Goal: Information Seeking & Learning: Compare options

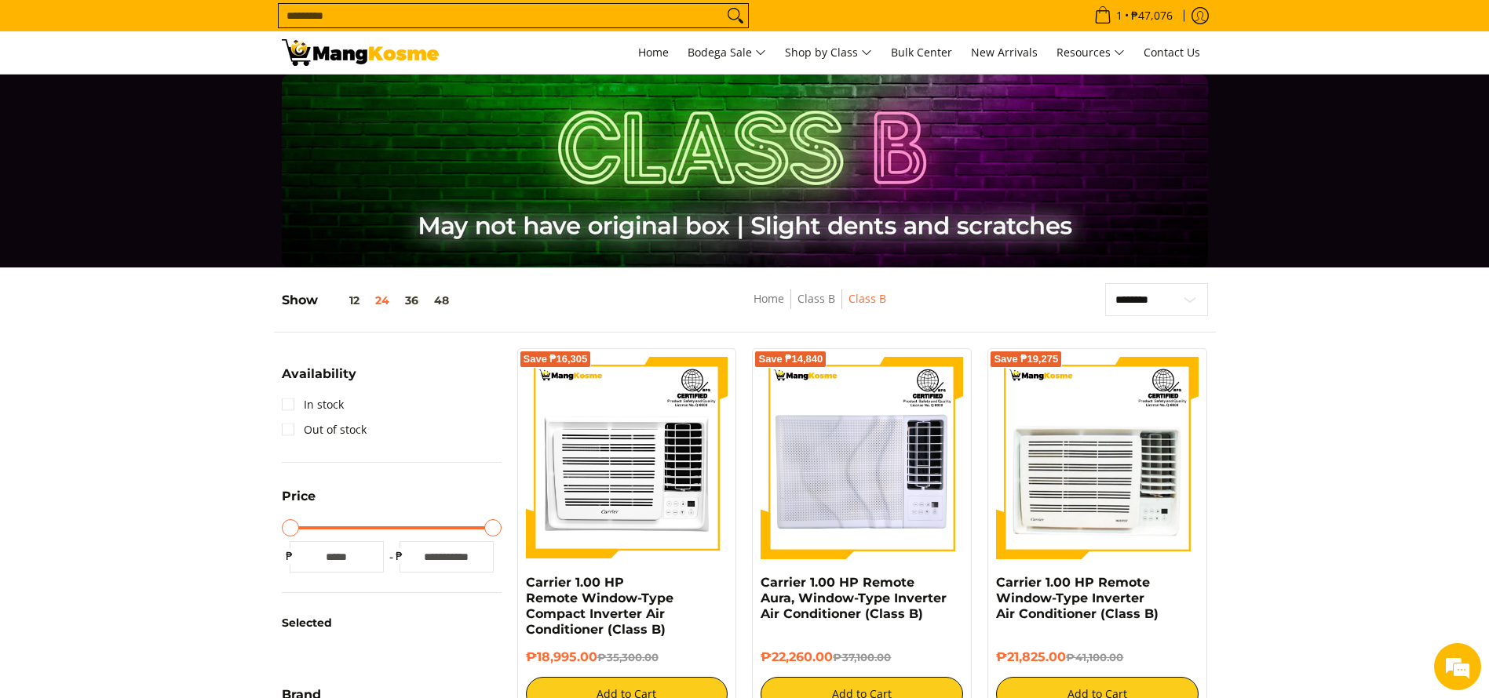
click at [399, 13] on input "Search..." at bounding box center [501, 16] width 444 height 24
type input "*****"
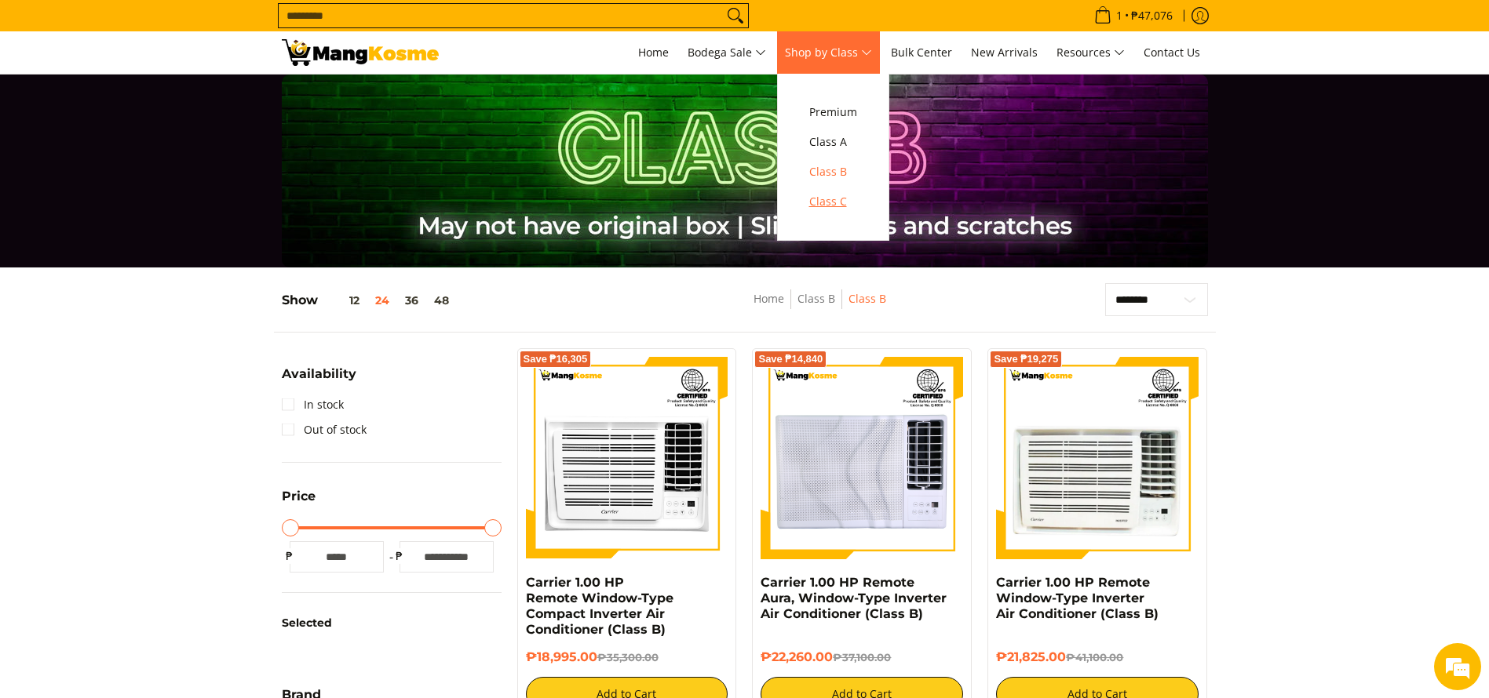
click at [825, 198] on span "Class C" at bounding box center [833, 202] width 48 height 20
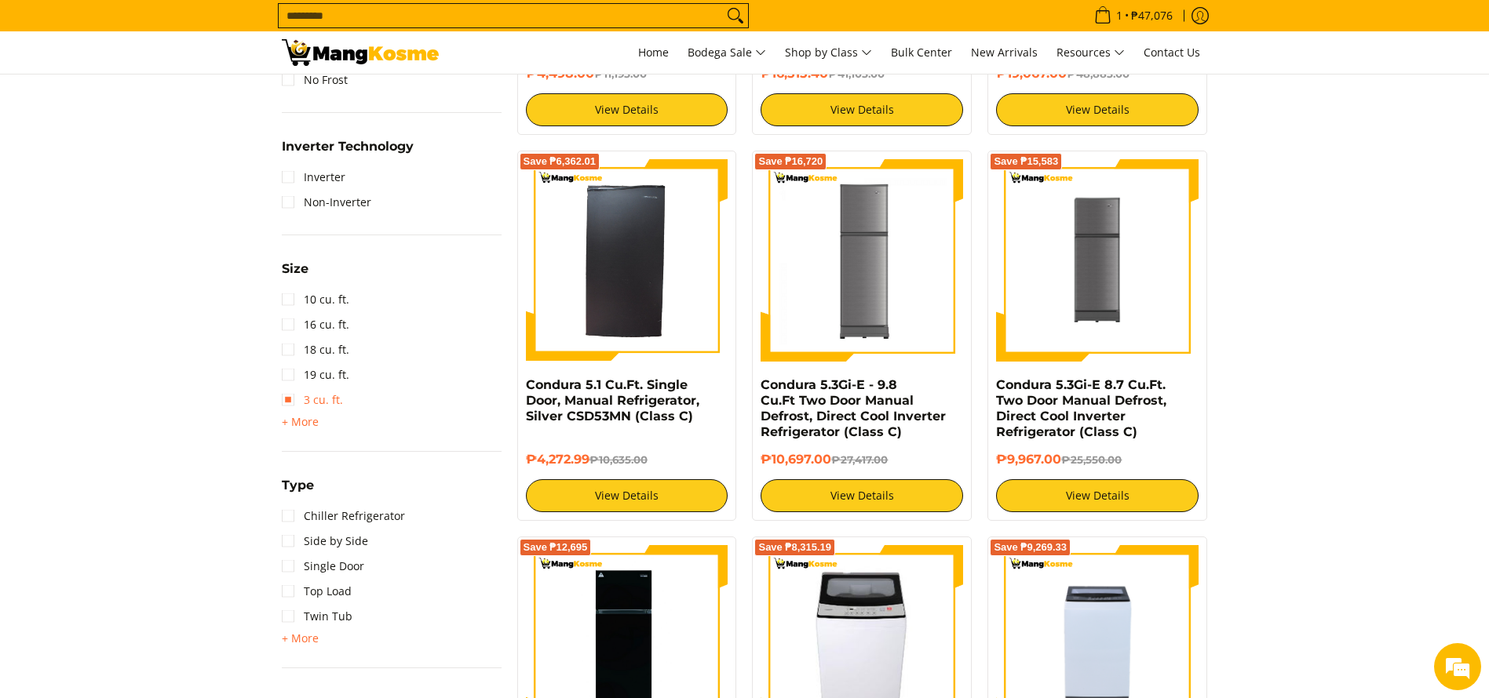
click at [313, 411] on link "3 cu. ft." at bounding box center [312, 400] width 61 height 25
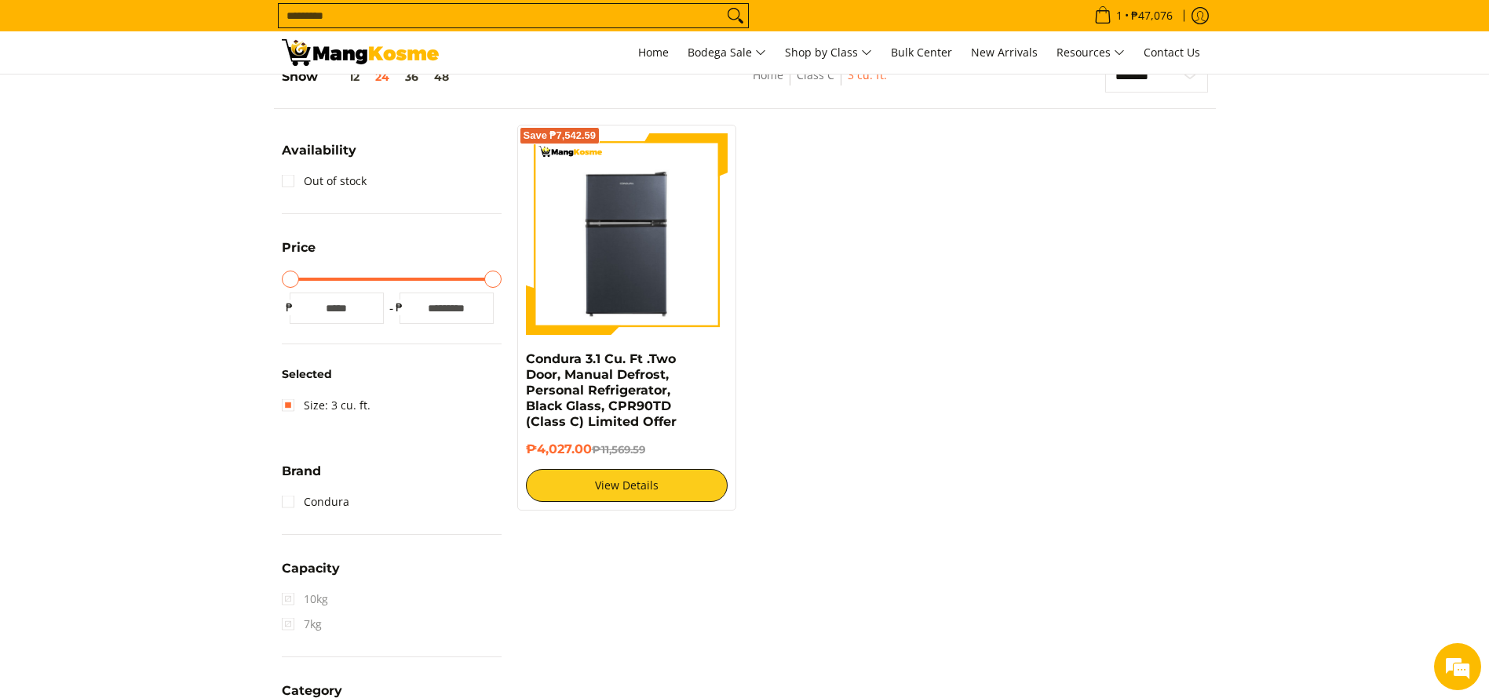
scroll to position [209, 0]
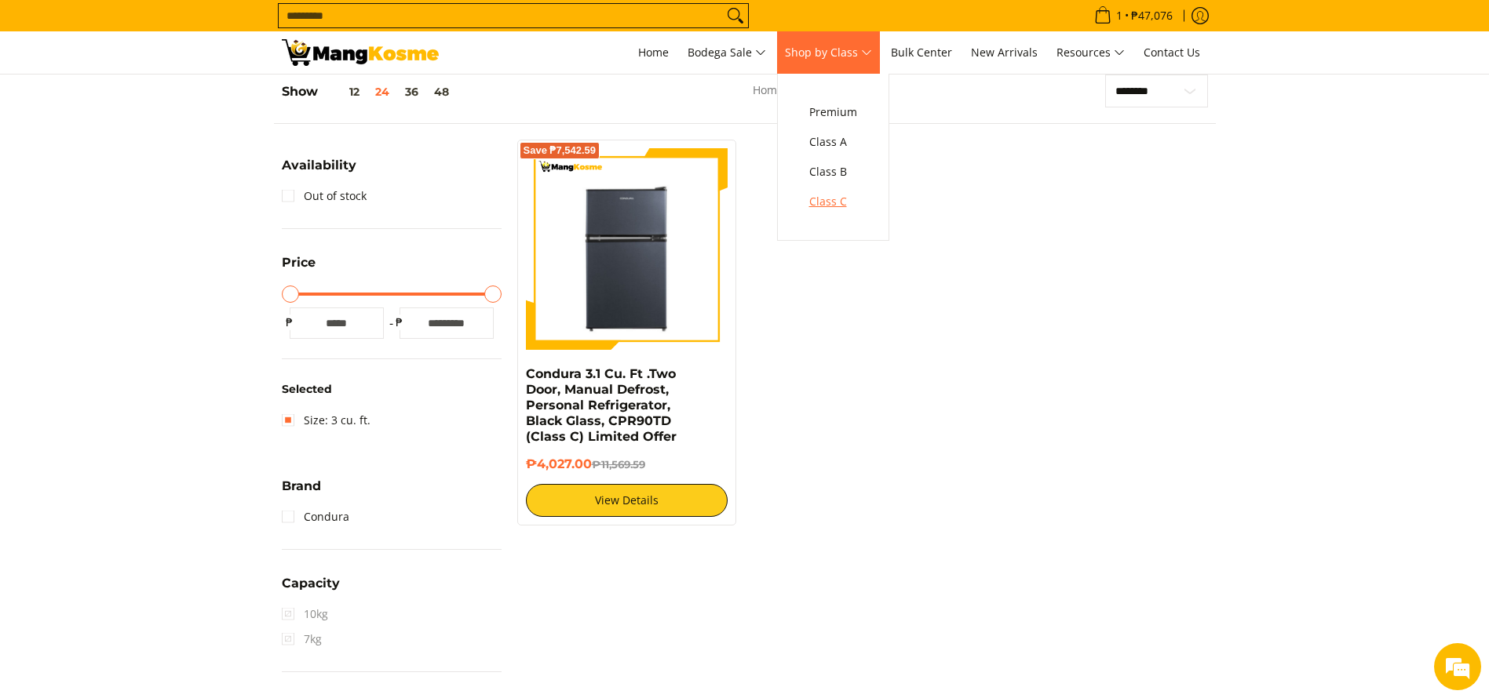
click at [832, 188] on link "Class C" at bounding box center [833, 202] width 64 height 30
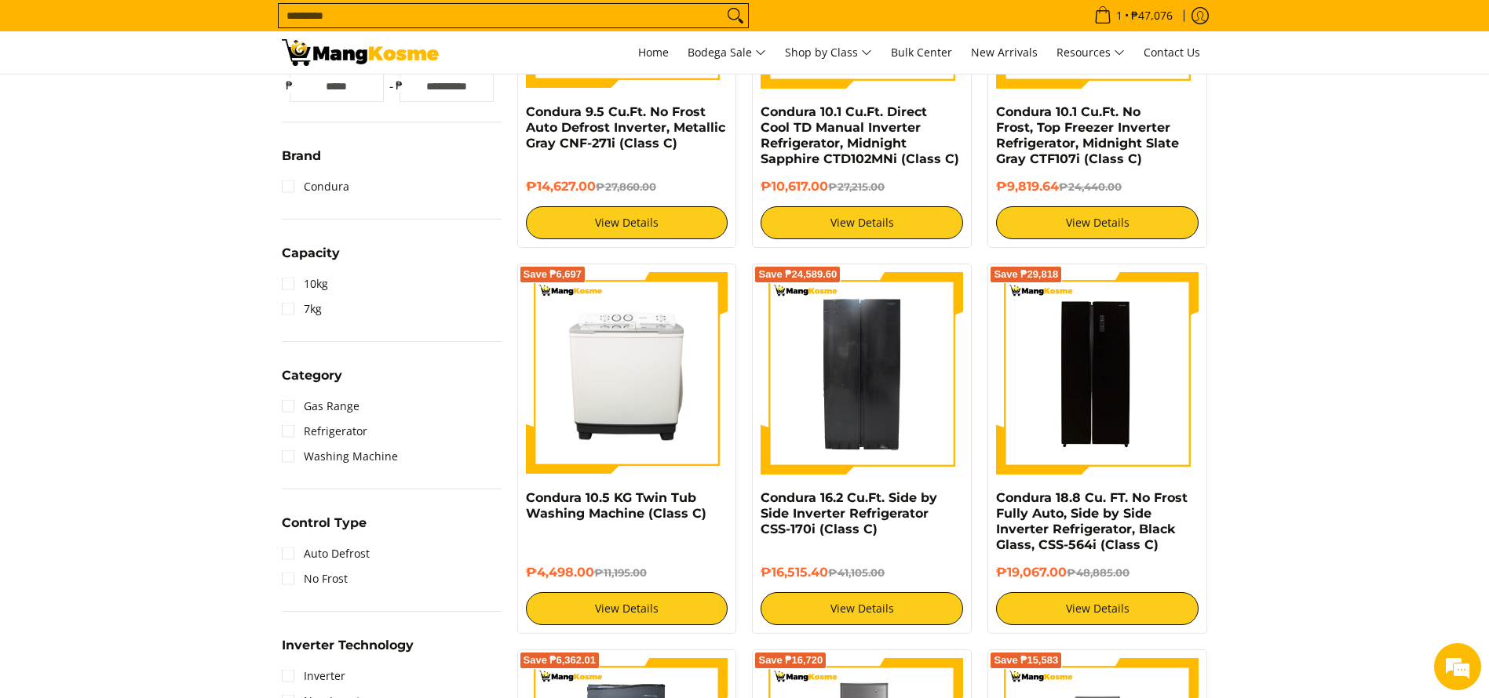
scroll to position [942, 0]
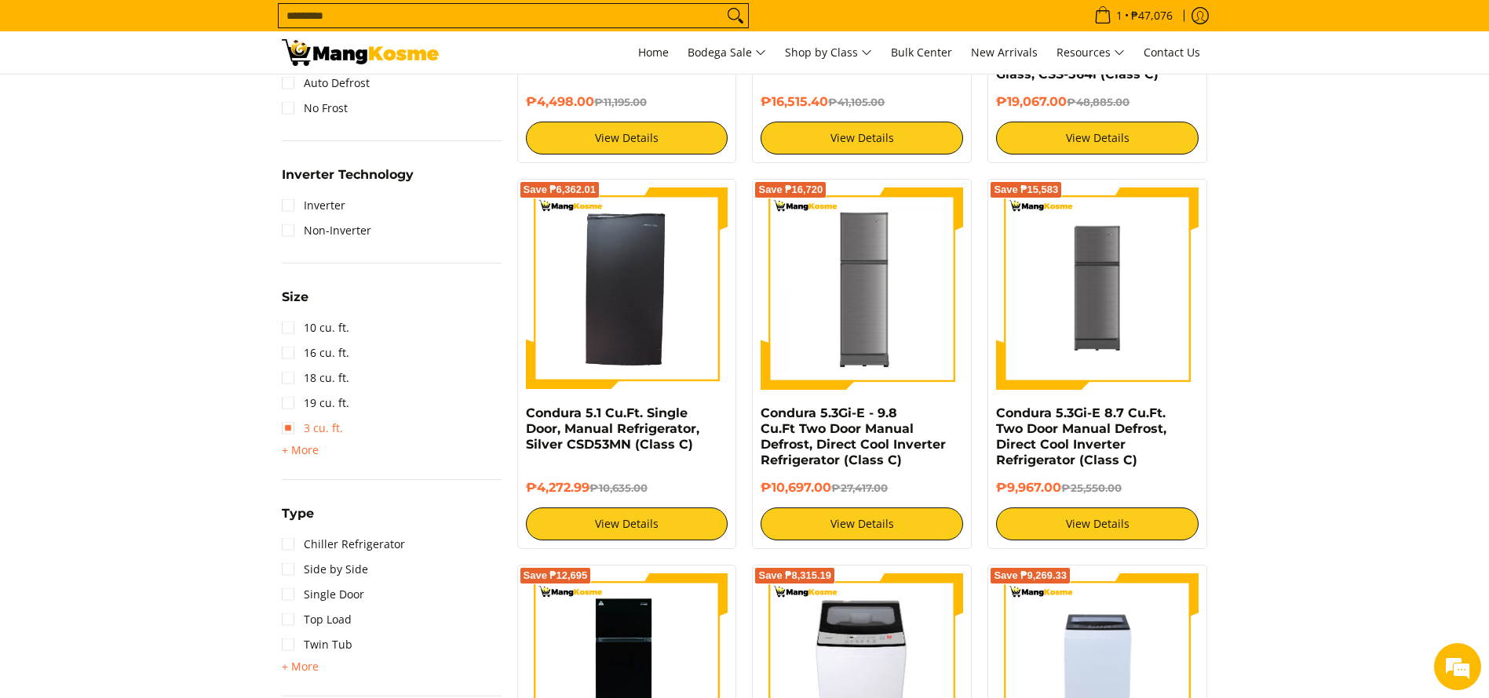
click at [306, 439] on link "3 cu. ft." at bounding box center [312, 428] width 61 height 25
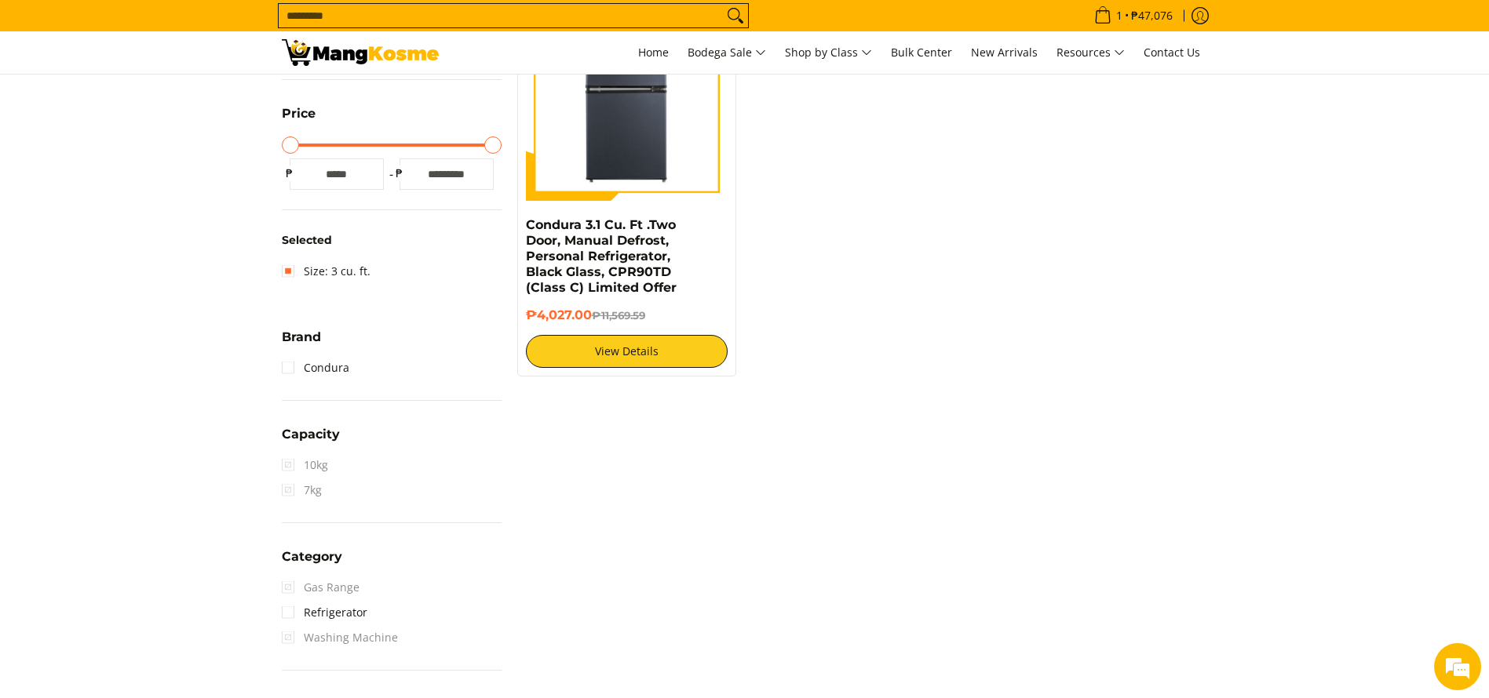
scroll to position [209, 0]
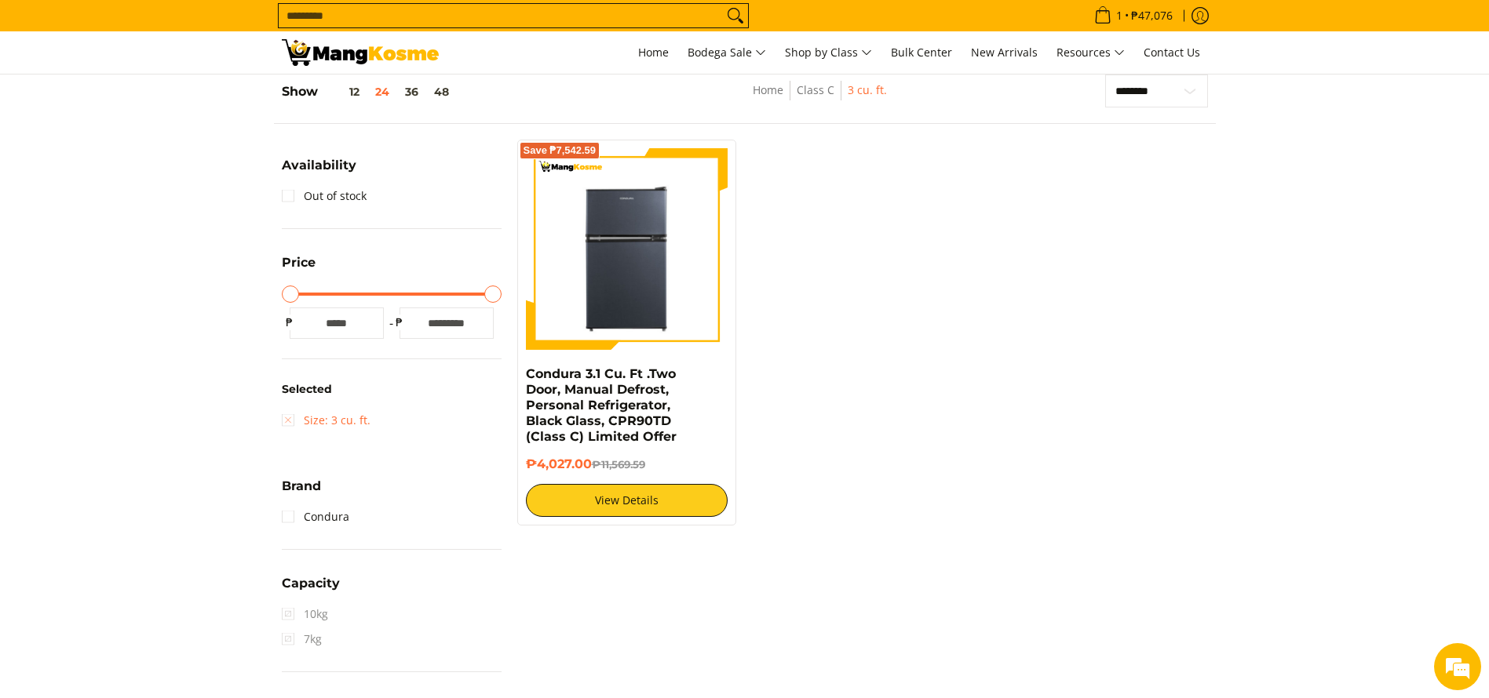
click at [332, 425] on link "Size: 3 cu. ft." at bounding box center [326, 420] width 89 height 25
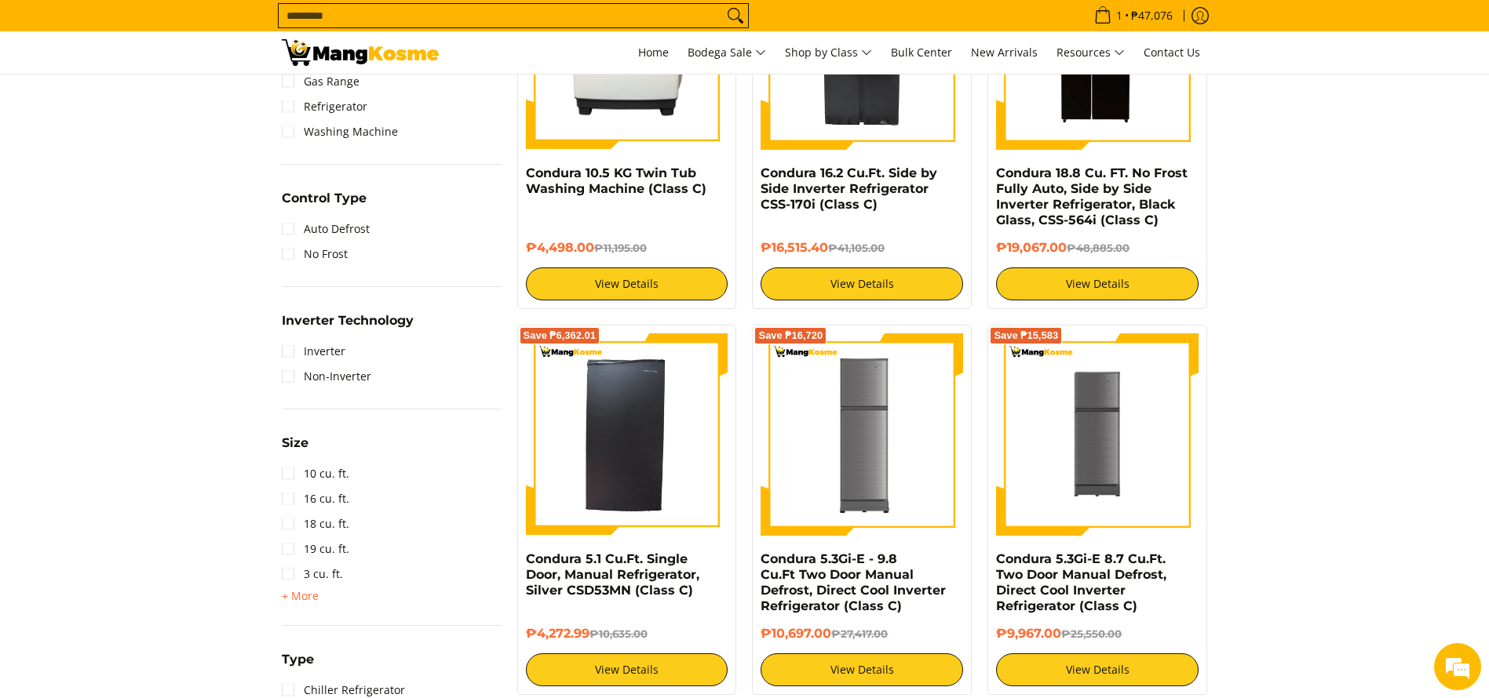
scroll to position [797, 0]
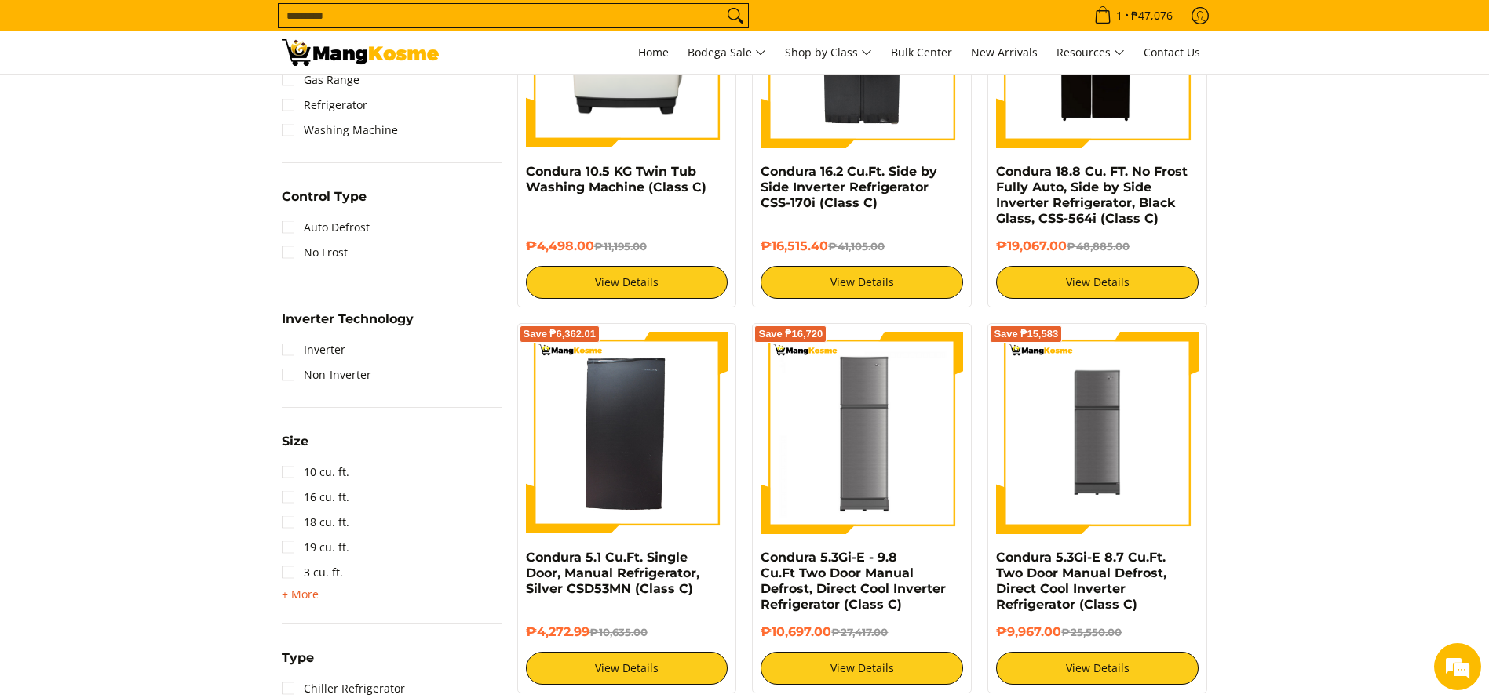
click at [291, 598] on span "+ More" at bounding box center [300, 595] width 37 height 13
click at [319, 647] on link "7 cu. ft." at bounding box center [312, 648] width 61 height 25
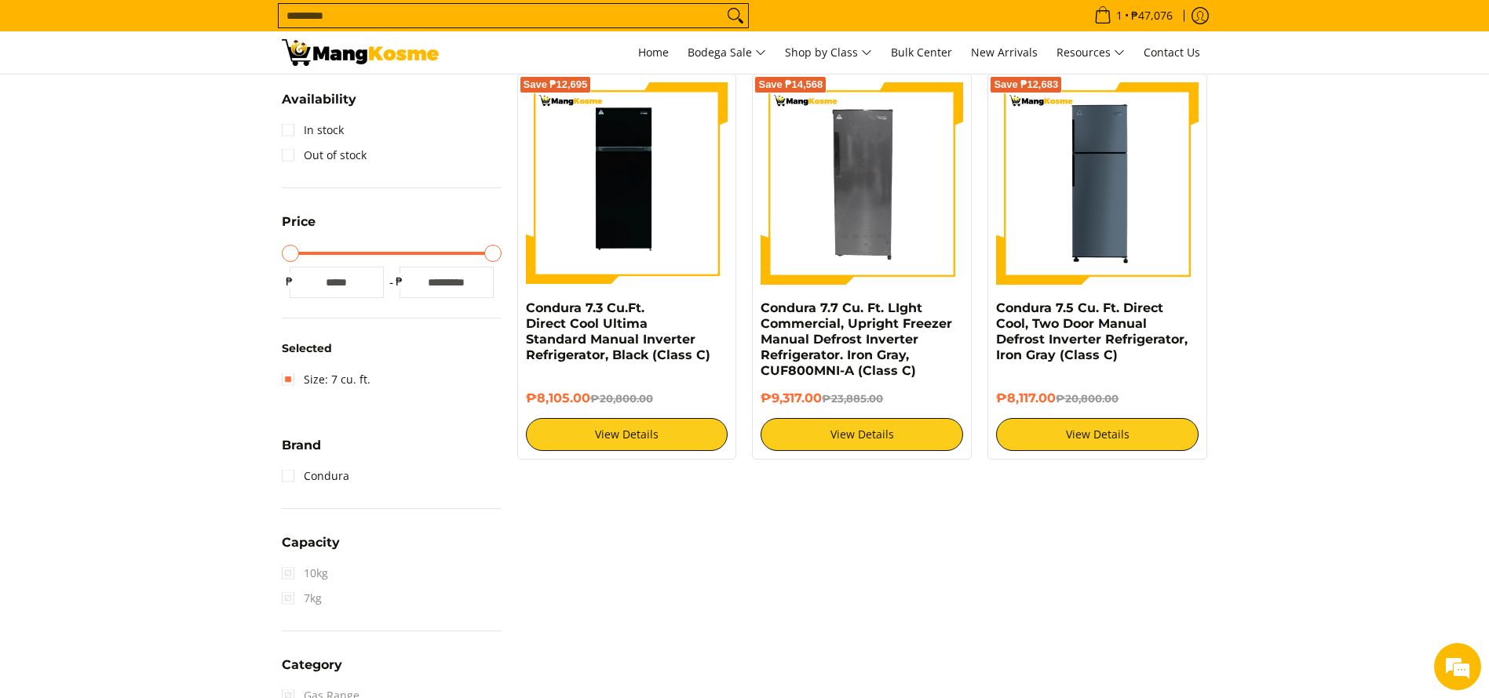
scroll to position [209, 0]
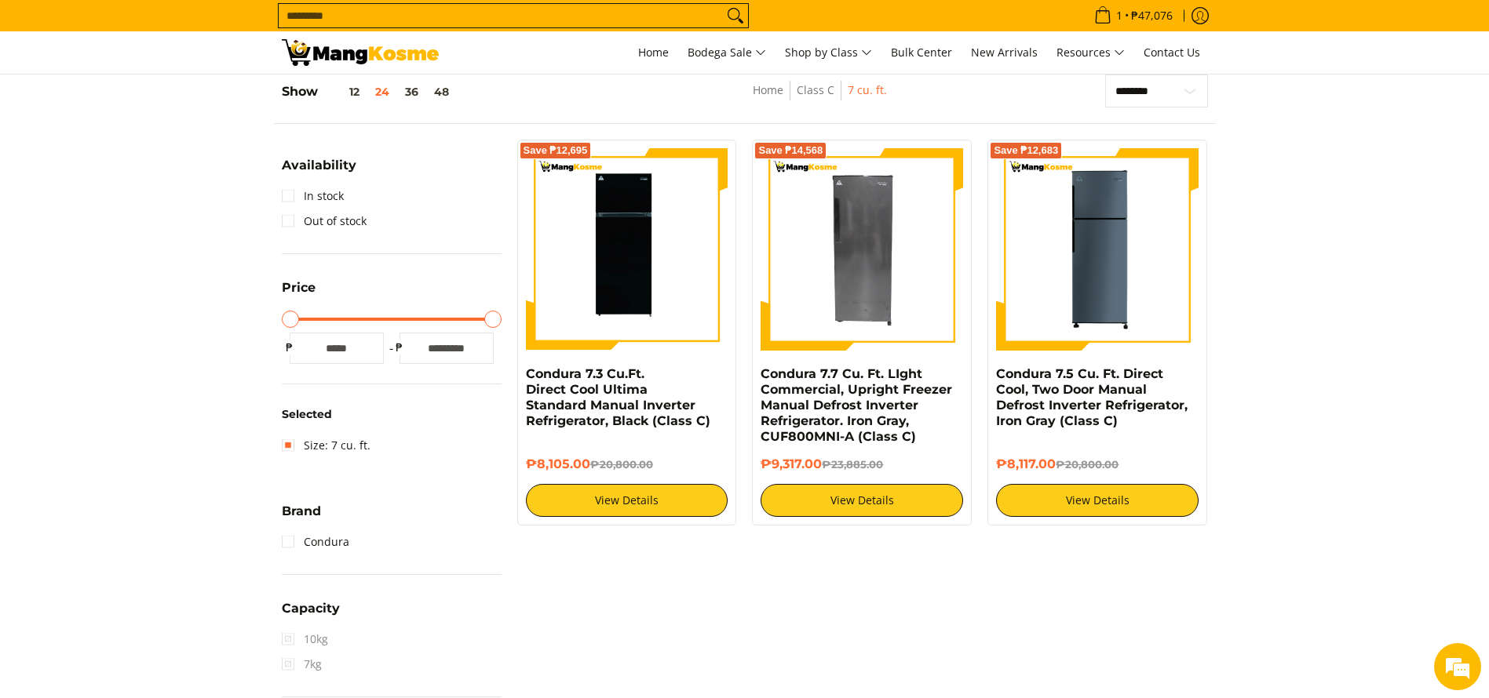
copy div "Condura 7.3 Cu.Ft. Direct Cool Ultima Standard Manual Inverter Refrigerator, Bl…"
drag, startPoint x: 591, startPoint y: 461, endPoint x: 587, endPoint y: 484, distance: 23.9
click at [516, 370] on div "Save ₱12,695 Condura 7.3 Cu.Ft. Direct Cool Ultima Standard Manual Inverter Ref…" at bounding box center [626, 333] width 235 height 386
copy div "Condura 7.5 Cu. Ft. Direct Cool, Two Door Manual Defrost Inverter Refrigerator,…"
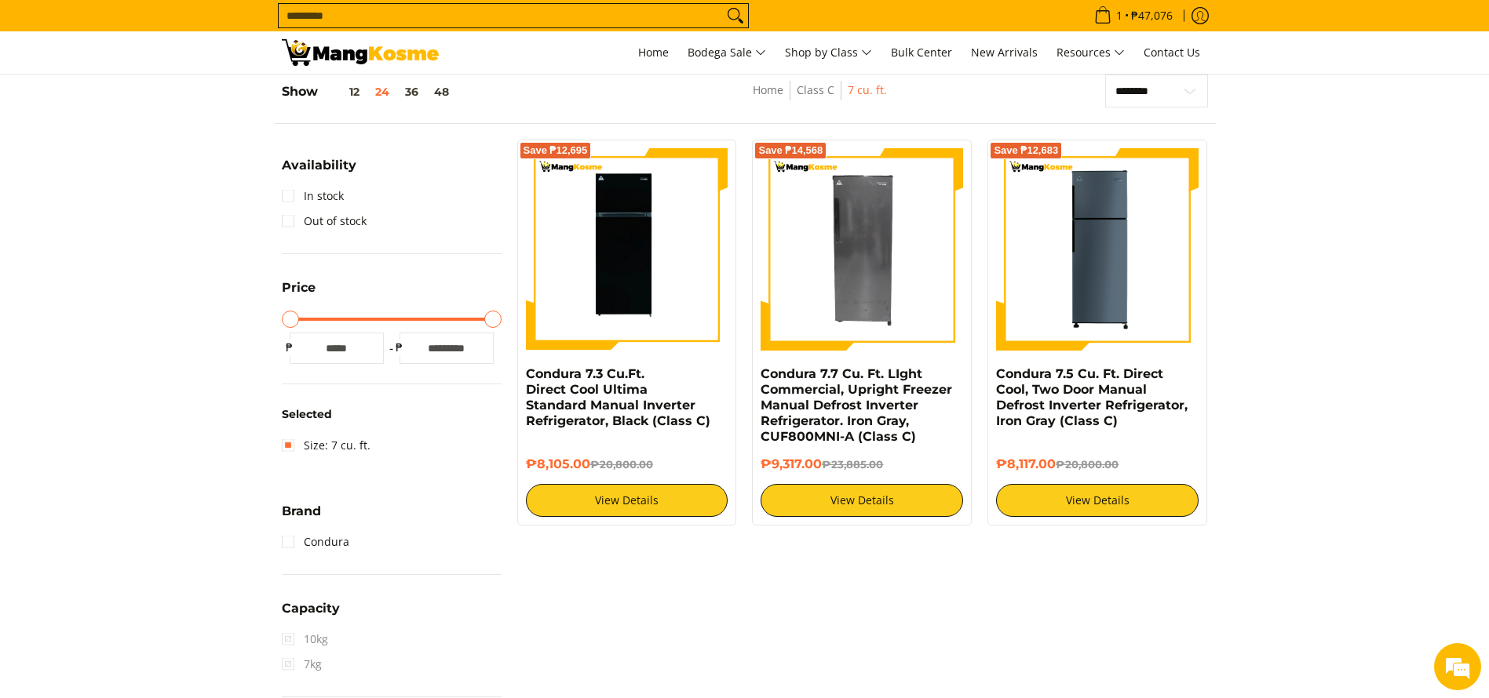
copy div "Condura 7.5 Cu. Ft. Direct Cool, Two Door Manual Defrost Inverter Refrigerator,…"
drag, startPoint x: 1061, startPoint y: 466, endPoint x: 994, endPoint y: 374, distance: 113.5
click at [994, 374] on div "Save ₱12,683 Condura 7.5 Cu. Ft. Direct Cool, Two Door Manual Defrost Inverter …" at bounding box center [1097, 333] width 220 height 386
